Goal: Navigation & Orientation: Find specific page/section

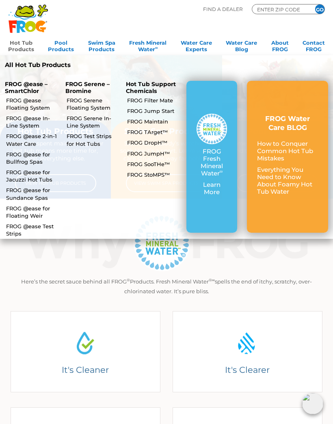
click at [23, 45] on link "Hot Tub Products" at bounding box center [21, 45] width 26 height 16
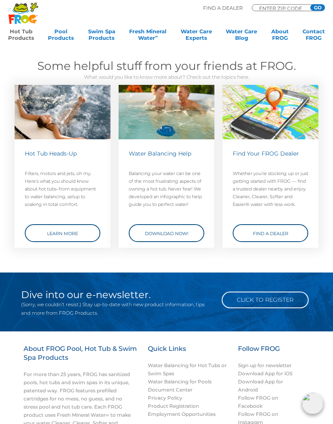
scroll to position [1638, 0]
click at [175, 224] on link "Download Now!" at bounding box center [167, 233] width 76 height 18
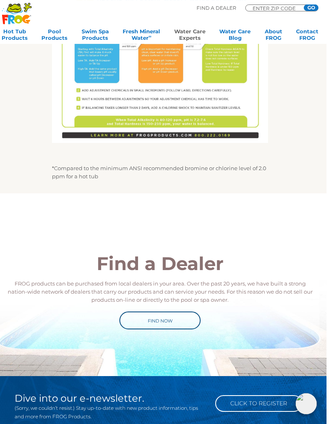
scroll to position [446, 0]
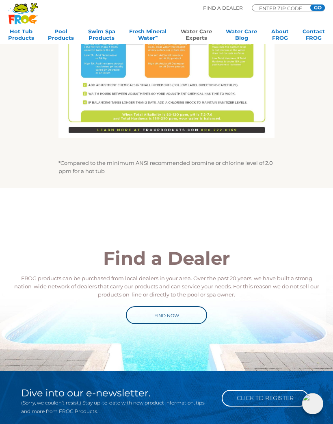
click at [176, 315] on link "Find Now" at bounding box center [166, 315] width 81 height 18
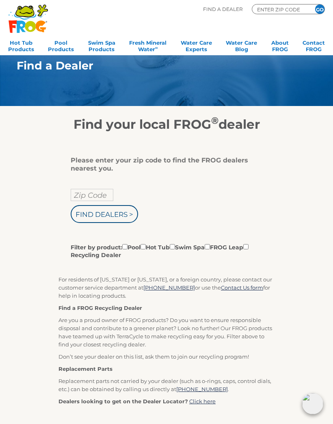
click at [94, 196] on input "Zip Code" at bounding box center [92, 195] width 43 height 12
type input "37069"
click at [146, 248] on input "Filter by product: Pool Hot Tub Swim Spa FROG Leap Recycling Dealer" at bounding box center [143, 246] width 5 height 5
checkbox input "true"
click at [91, 216] on input "Find Dealers >" at bounding box center [104, 214] width 67 height 18
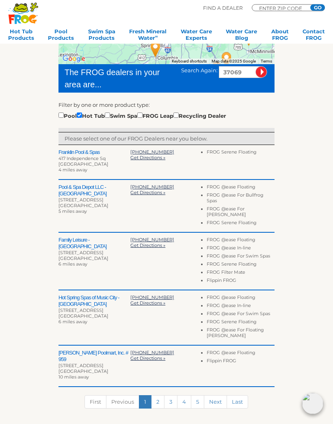
scroll to position [153, 0]
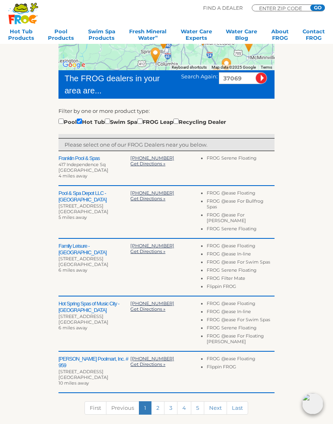
click at [272, 251] on li "FROG @ease In-line" at bounding box center [241, 255] width 68 height 8
